Goal: Information Seeking & Learning: Learn about a topic

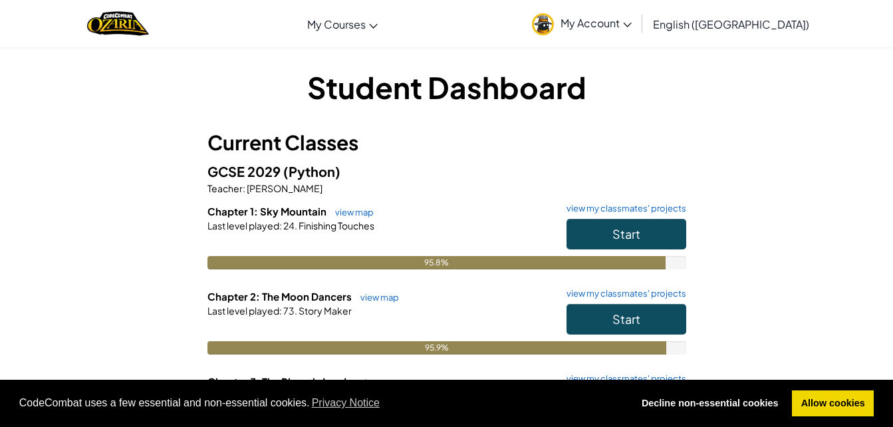
scroll to position [266, 0]
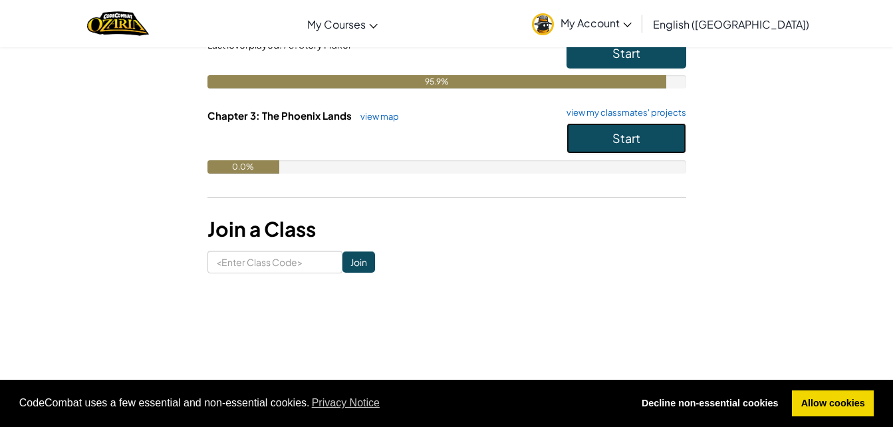
click at [667, 150] on button "Start" at bounding box center [627, 138] width 120 height 31
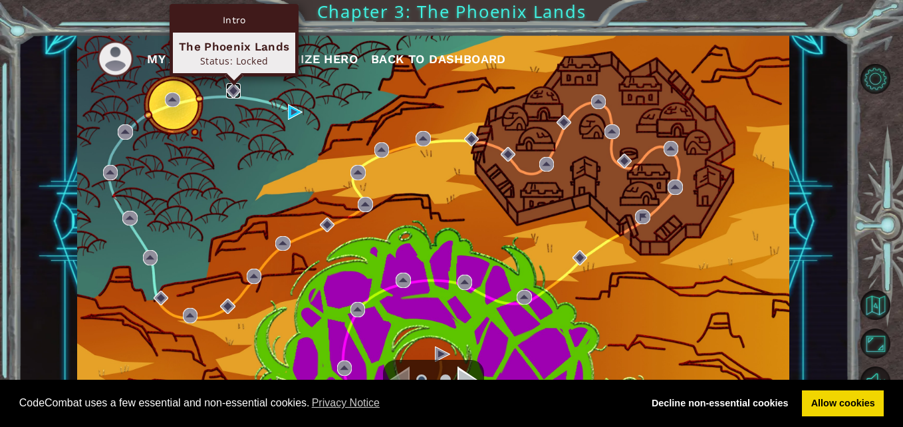
click at [237, 90] on img at bounding box center [233, 90] width 15 height 15
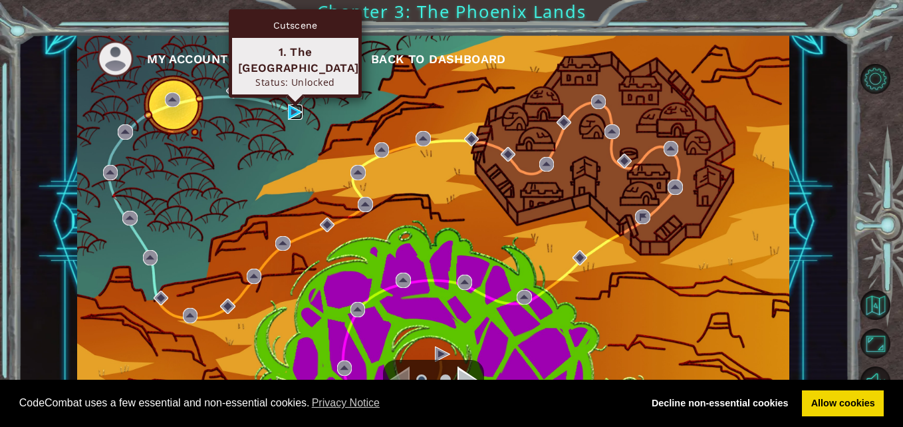
click at [301, 110] on img at bounding box center [295, 111] width 15 height 15
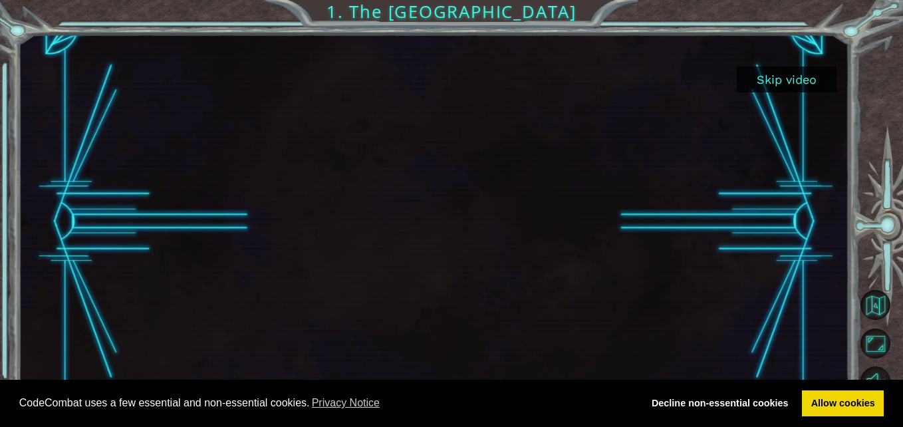
click at [799, 77] on button "Skip video" at bounding box center [787, 80] width 100 height 26
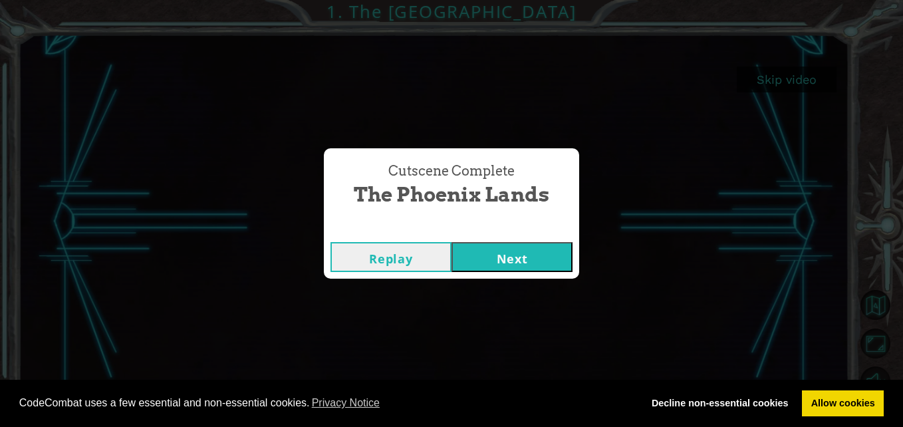
click at [499, 264] on button "Next" at bounding box center [512, 257] width 121 height 30
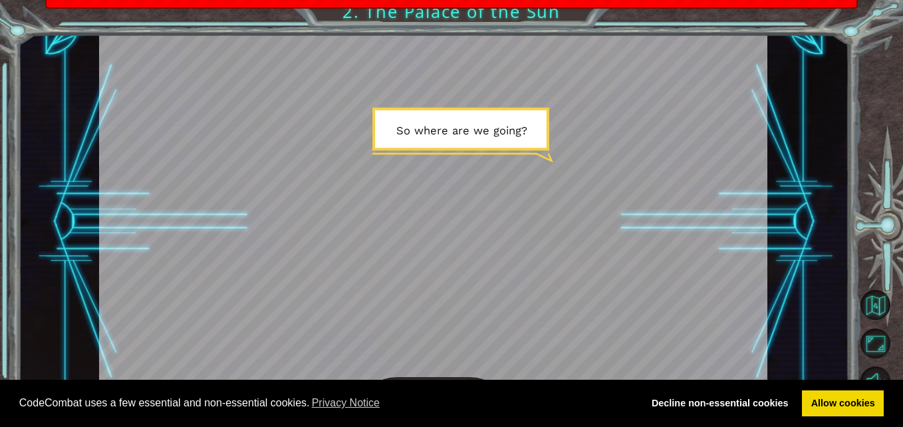
click at [470, 185] on div at bounding box center [433, 222] width 669 height 376
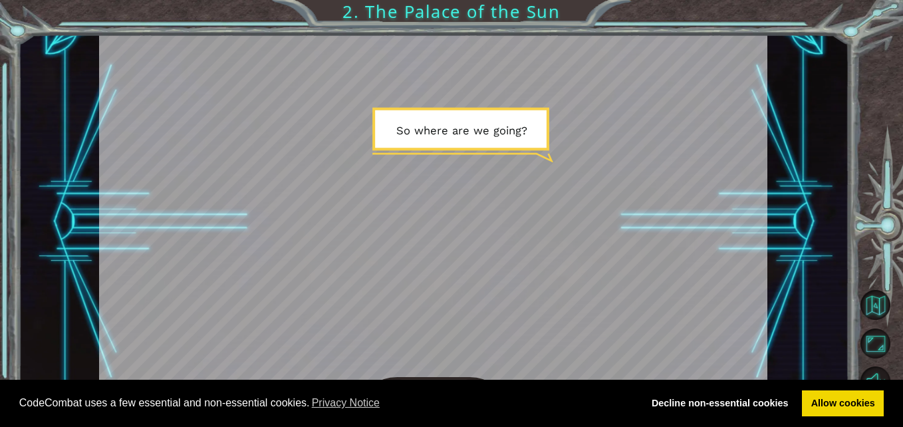
click at [470, 185] on div at bounding box center [433, 222] width 669 height 376
click at [490, 181] on div at bounding box center [433, 222] width 669 height 376
click at [481, 206] on div at bounding box center [433, 222] width 669 height 376
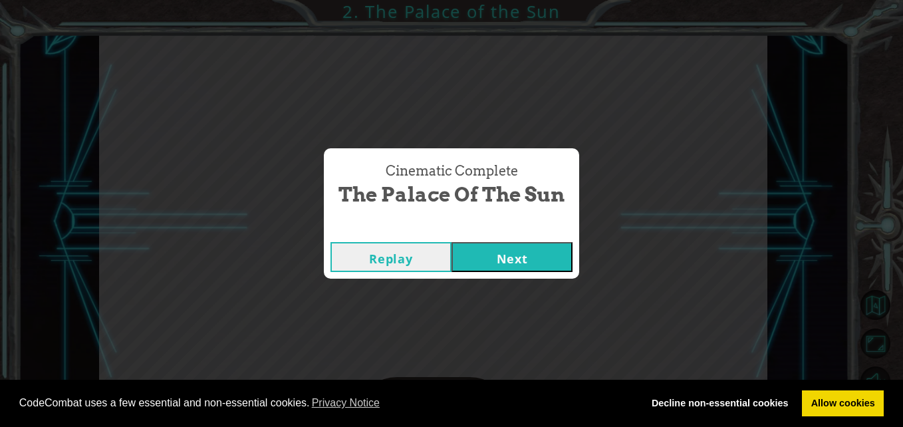
click at [480, 262] on button "Next" at bounding box center [512, 257] width 121 height 30
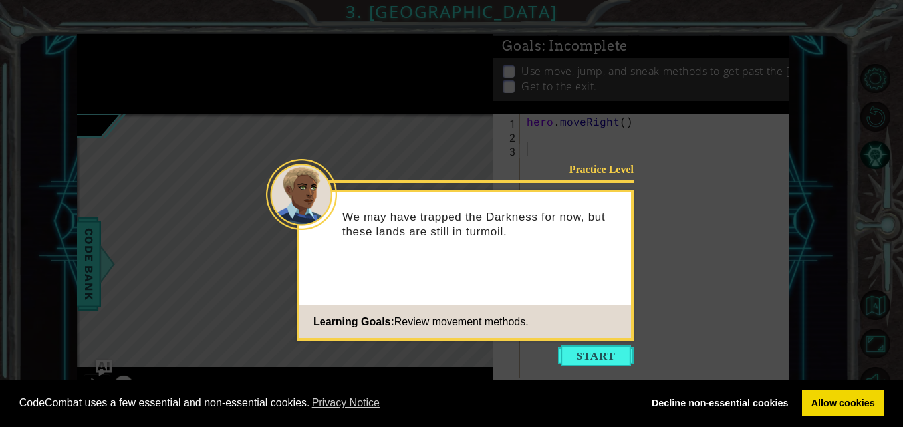
click at [583, 367] on icon at bounding box center [451, 213] width 903 height 427
click at [583, 361] on button "Start" at bounding box center [596, 355] width 76 height 21
click at [567, 350] on button "Start" at bounding box center [596, 355] width 76 height 21
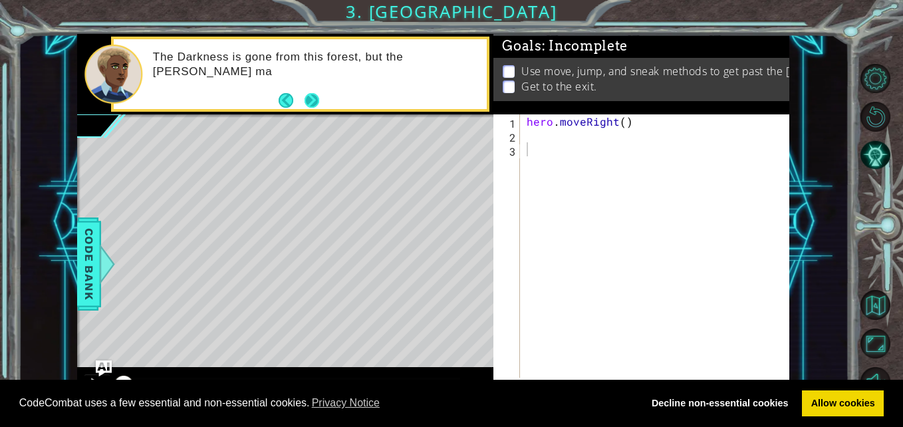
click at [315, 99] on button "Next" at bounding box center [312, 99] width 15 height 15
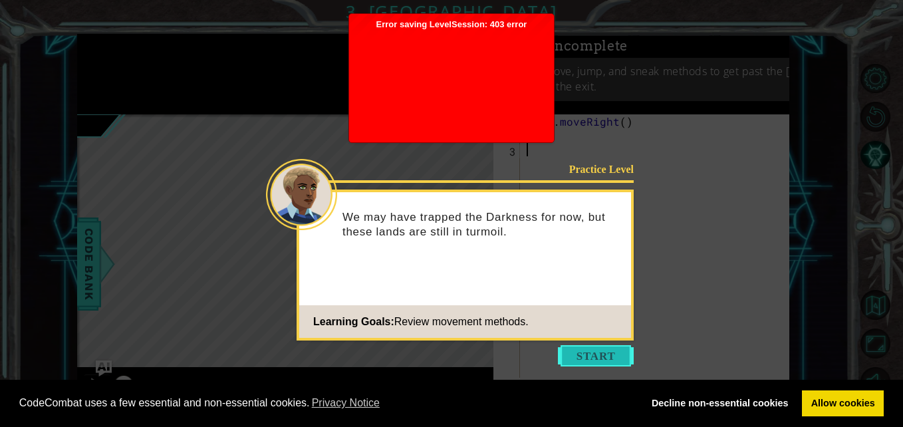
click at [581, 353] on button "Start" at bounding box center [596, 355] width 76 height 21
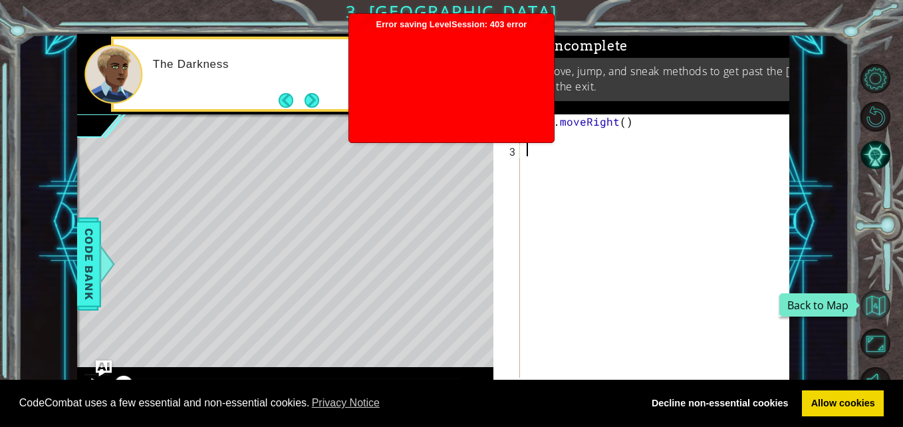
click at [864, 304] on button "Back to Map" at bounding box center [876, 305] width 30 height 30
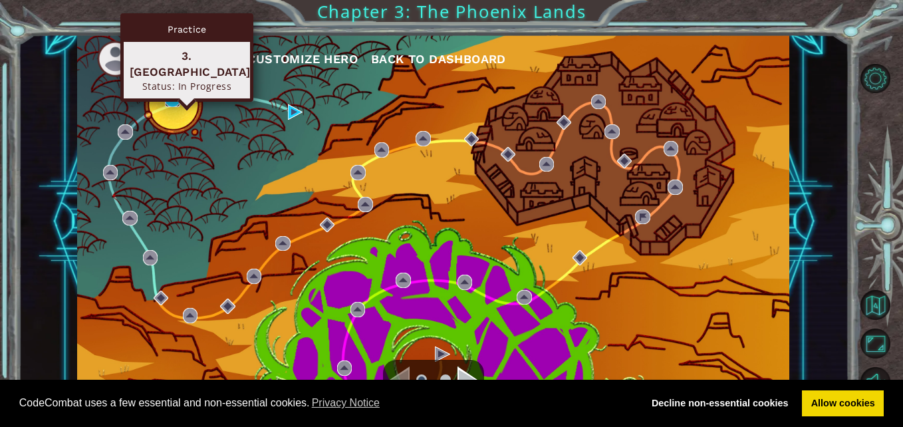
click at [172, 96] on img at bounding box center [172, 99] width 15 height 15
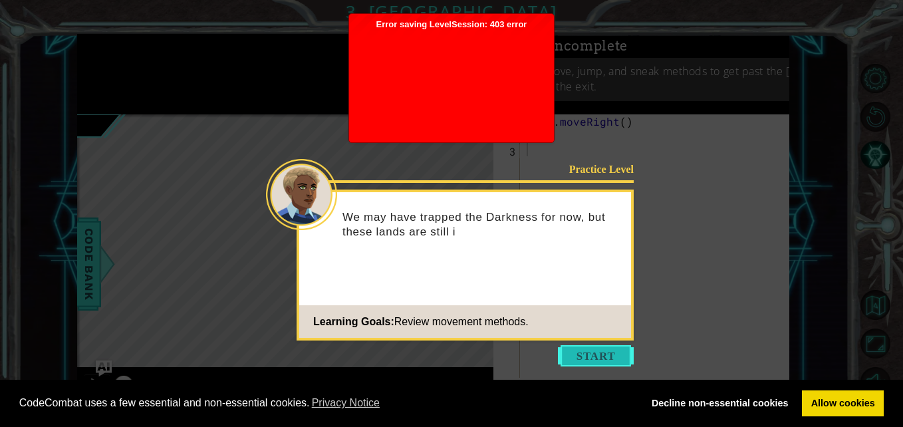
click at [615, 353] on button "Start" at bounding box center [596, 355] width 76 height 21
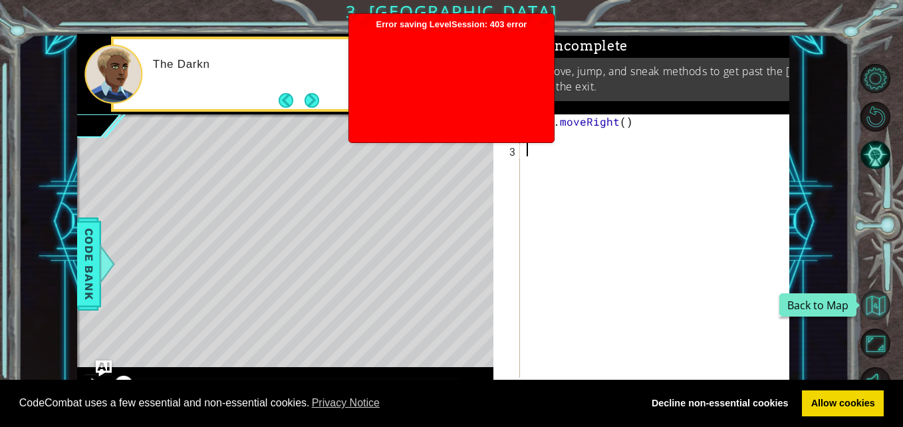
click at [878, 296] on button "Back to Map" at bounding box center [876, 305] width 30 height 30
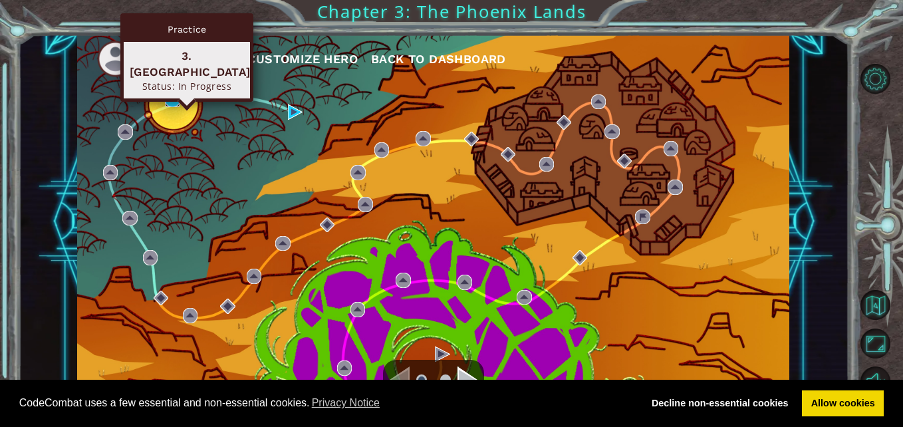
click at [174, 103] on img at bounding box center [172, 99] width 15 height 15
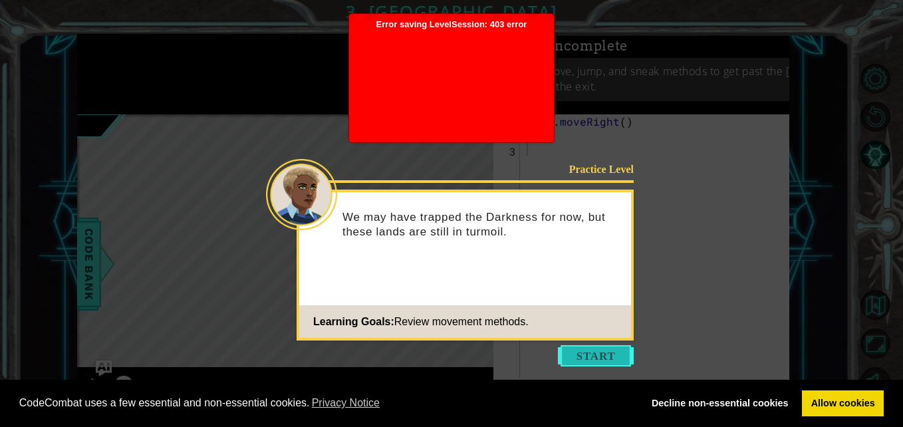
click at [599, 365] on button "Start" at bounding box center [596, 355] width 76 height 21
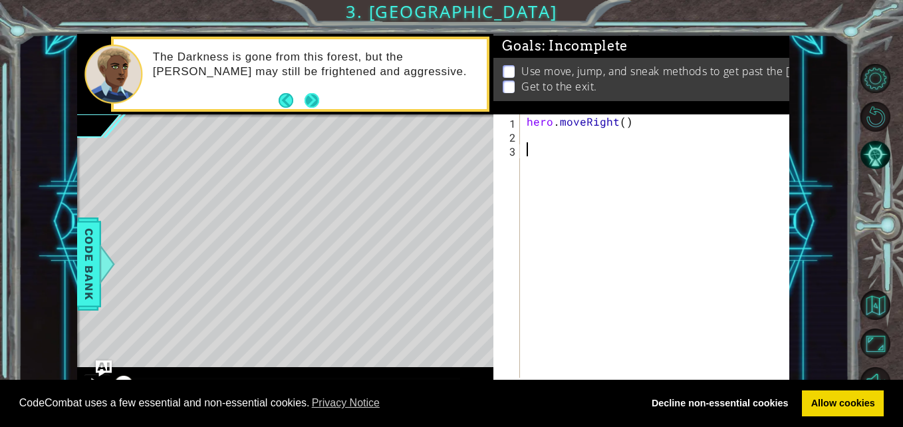
click at [313, 103] on button "Next" at bounding box center [312, 99] width 15 height 15
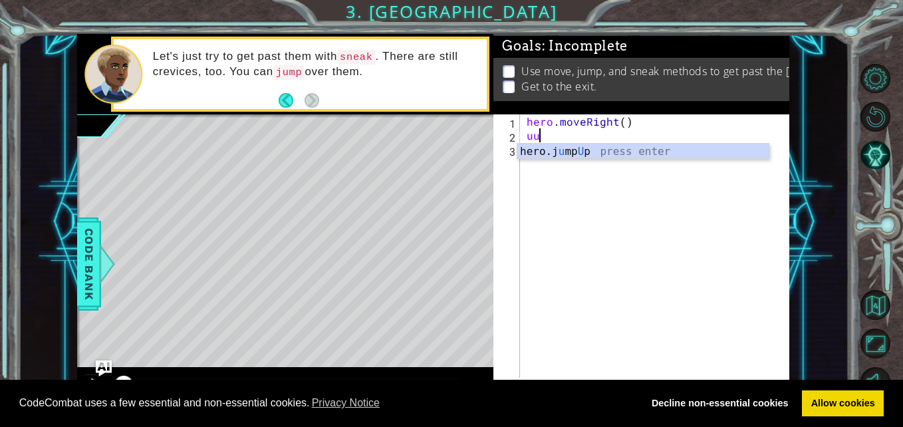
type textarea "u"
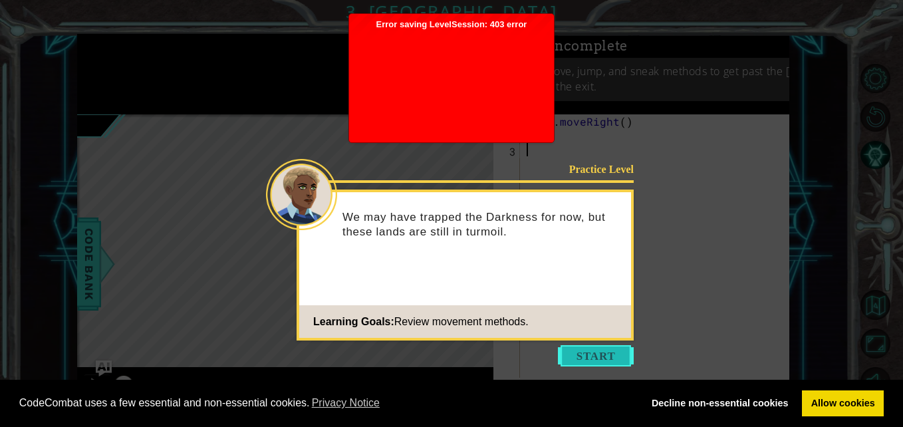
click at [610, 348] on button "Start" at bounding box center [596, 355] width 76 height 21
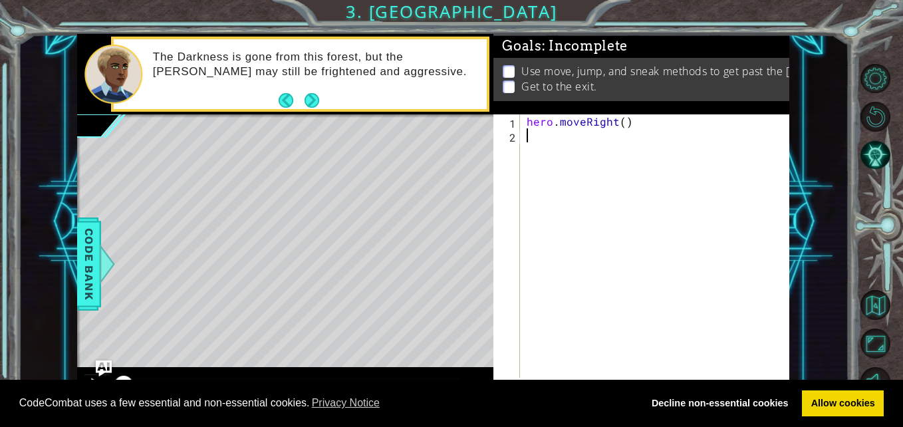
type textarea "hero.moveRight()"
click at [317, 92] on button "Next" at bounding box center [312, 99] width 15 height 15
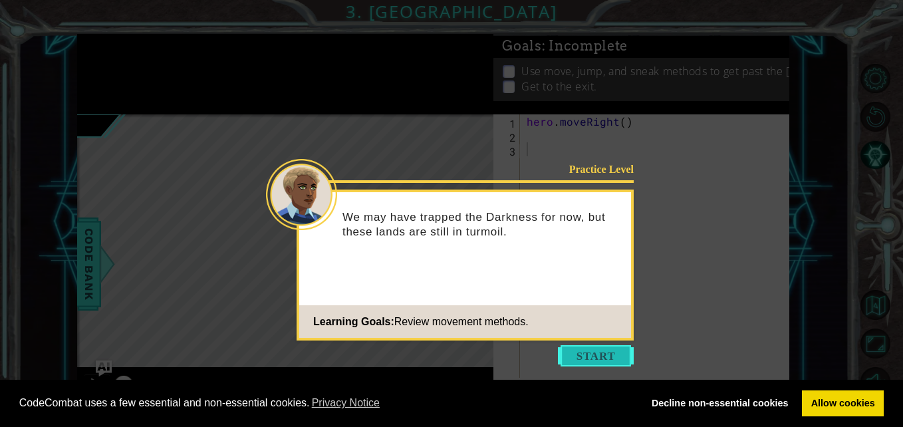
click at [600, 351] on button "Start" at bounding box center [596, 355] width 76 height 21
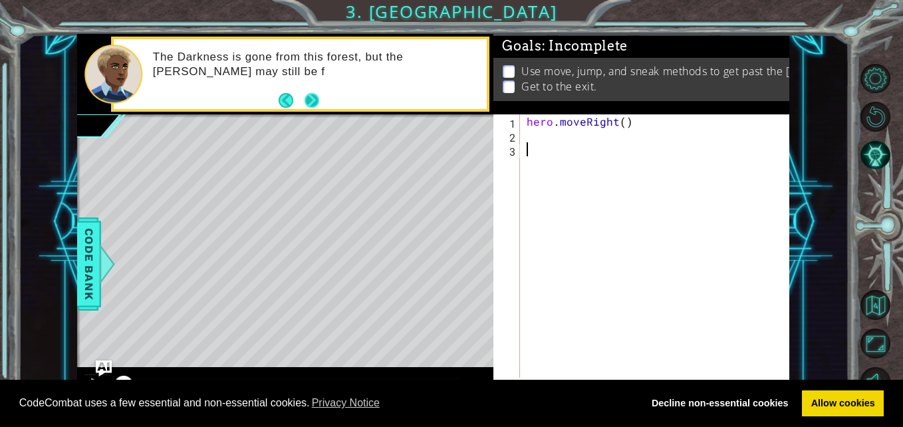
click at [305, 98] on button "Next" at bounding box center [312, 99] width 15 height 15
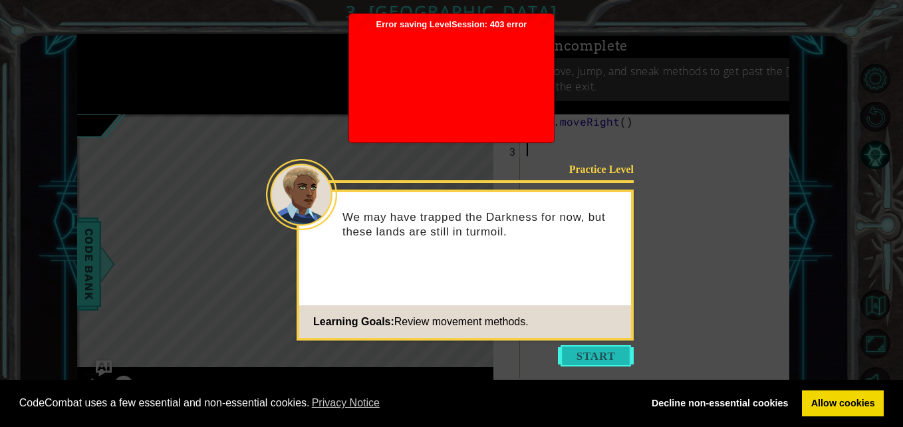
click at [598, 355] on button "Start" at bounding box center [596, 355] width 76 height 21
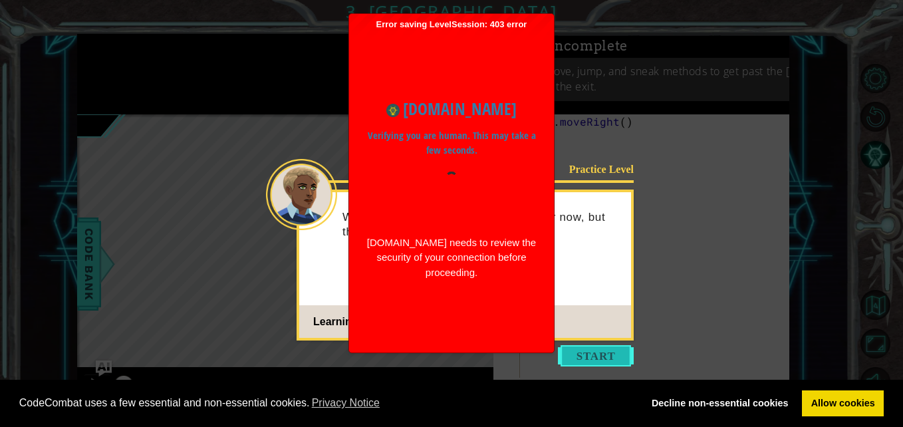
click at [591, 351] on button "Start" at bounding box center [596, 355] width 76 height 21
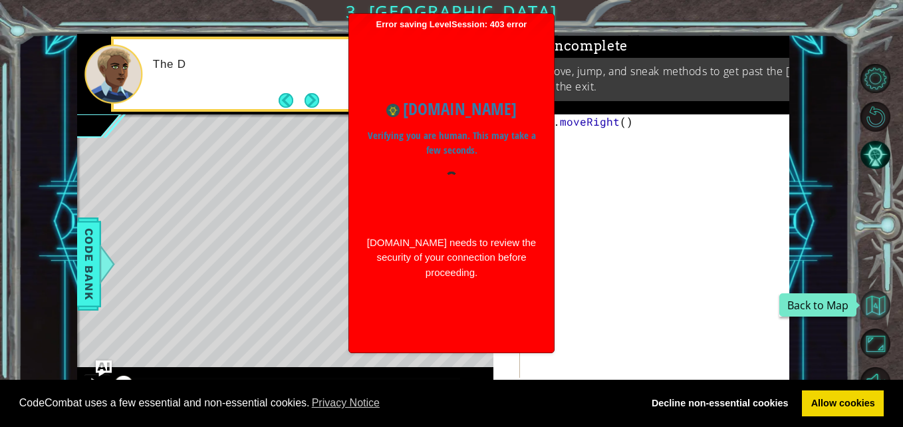
click at [865, 305] on button "Back to Map" at bounding box center [876, 305] width 30 height 30
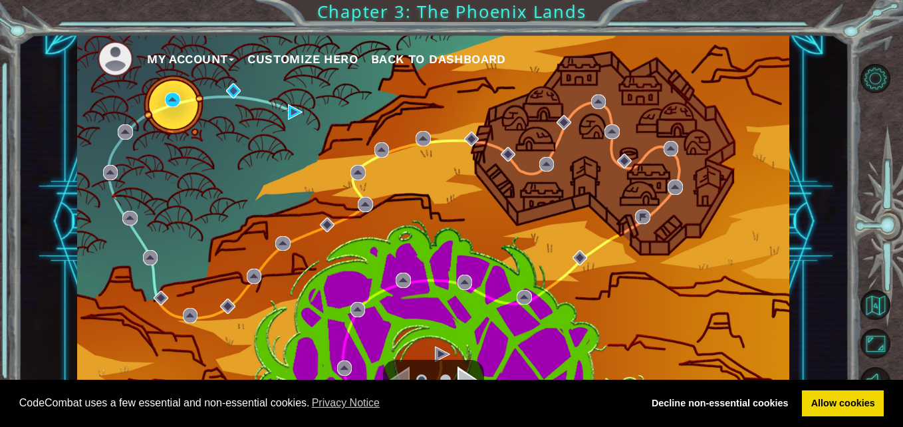
click at [190, 51] on button "My Account" at bounding box center [190, 59] width 87 height 20
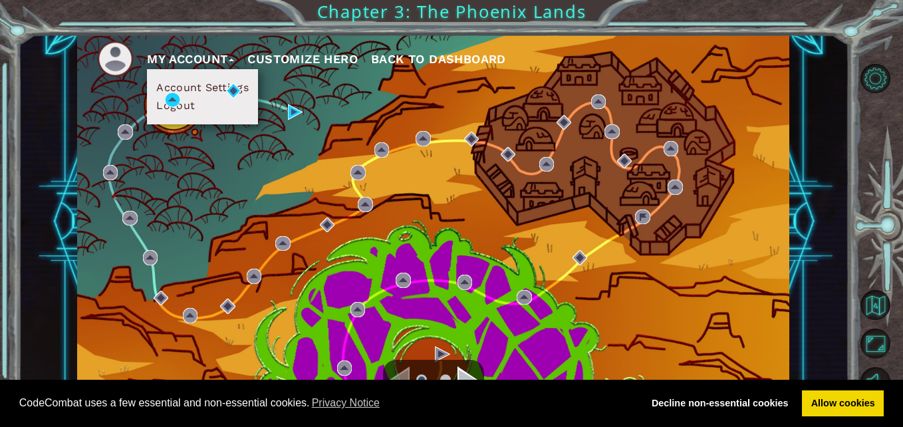
click at [188, 106] on button "Logout" at bounding box center [175, 105] width 39 height 13
